Goal: Navigation & Orientation: Find specific page/section

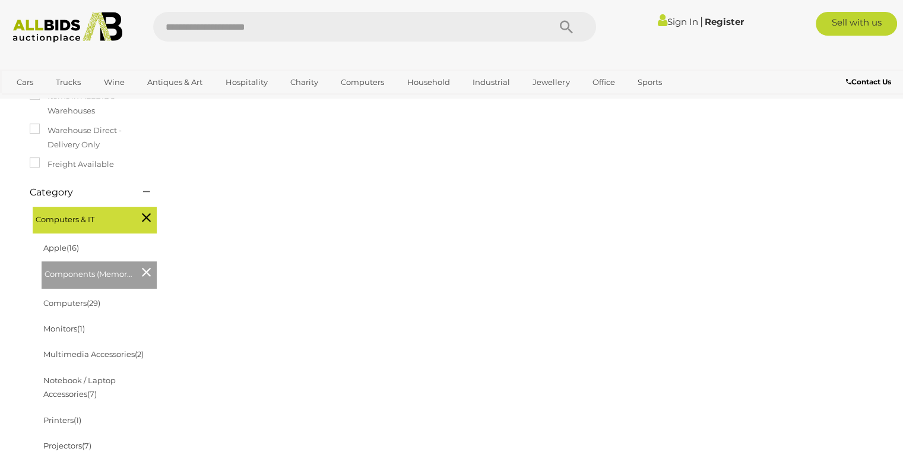
scroll to position [237, 0]
click at [71, 271] on span "Components (Memory, Storage, Cards)" at bounding box center [89, 270] width 89 height 17
click at [73, 300] on link "Computers (29)" at bounding box center [71, 300] width 57 height 9
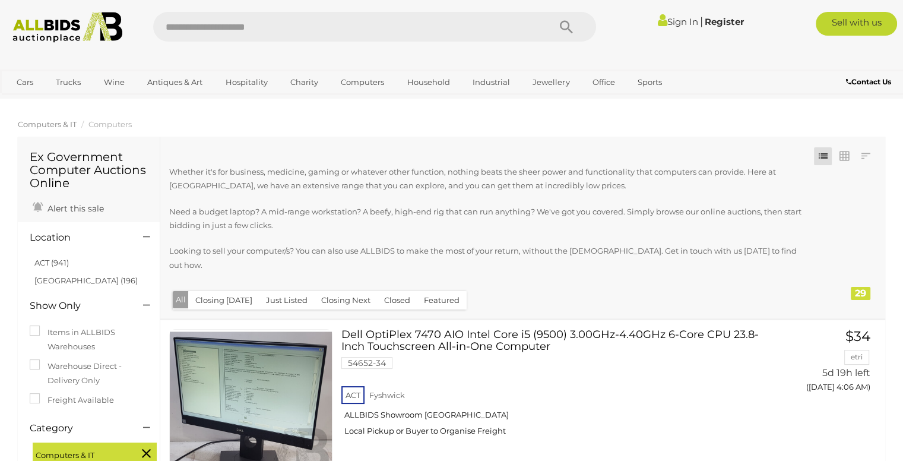
click at [59, 122] on span "Computers & IT" at bounding box center [47, 123] width 59 height 9
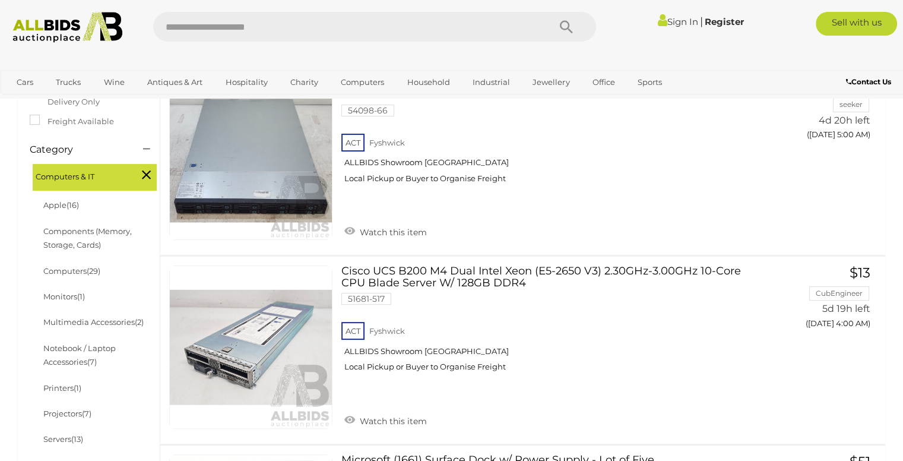
scroll to position [237, 0]
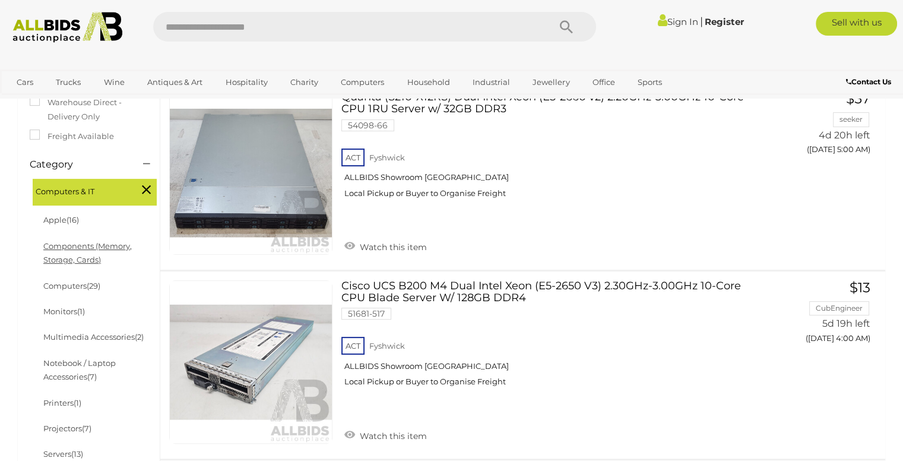
click at [58, 264] on link "Components (Memory, Storage, Cards)" at bounding box center [87, 252] width 88 height 23
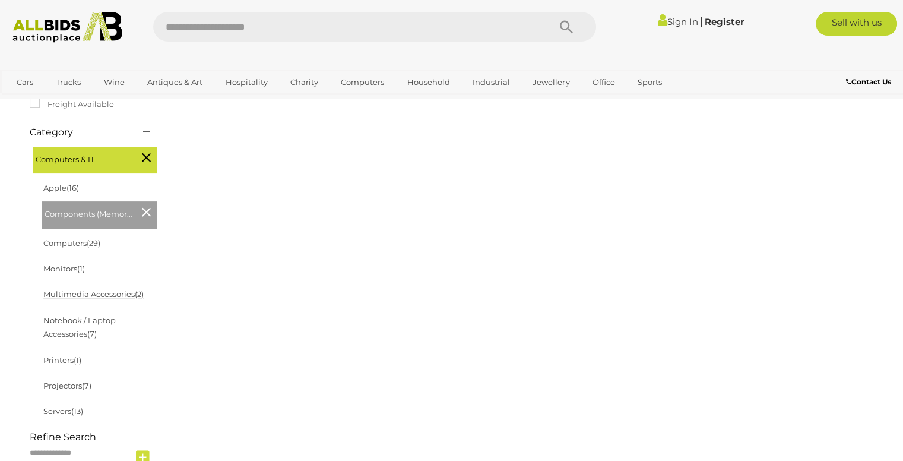
scroll to position [297, 0]
click at [65, 325] on li "Notebook / Laptop Accessories (7)" at bounding box center [99, 326] width 115 height 40
click at [66, 321] on link "Notebook / Laptop Accessories (7)" at bounding box center [79, 325] width 72 height 23
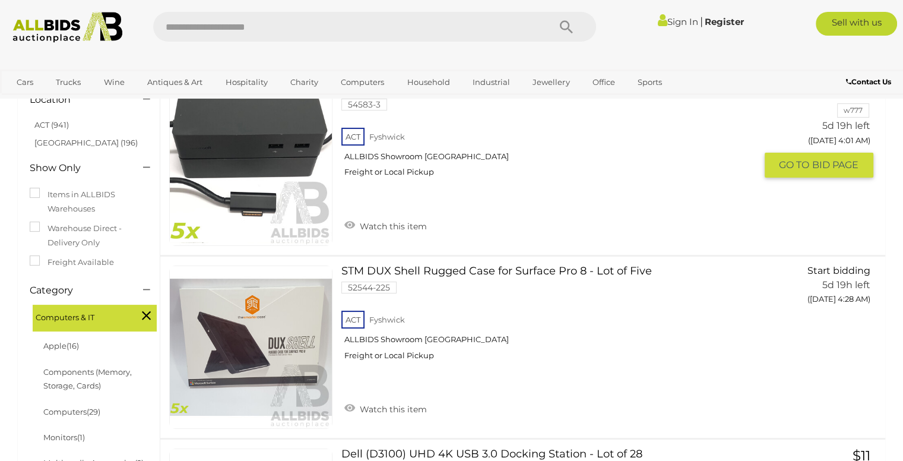
scroll to position [178, 0]
